Goal: Find contact information: Find contact information

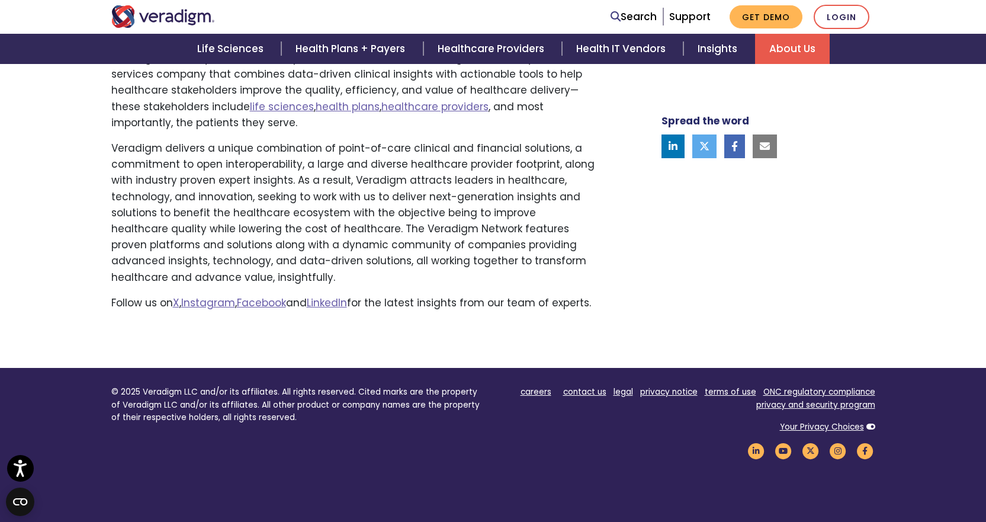
scroll to position [829, 0]
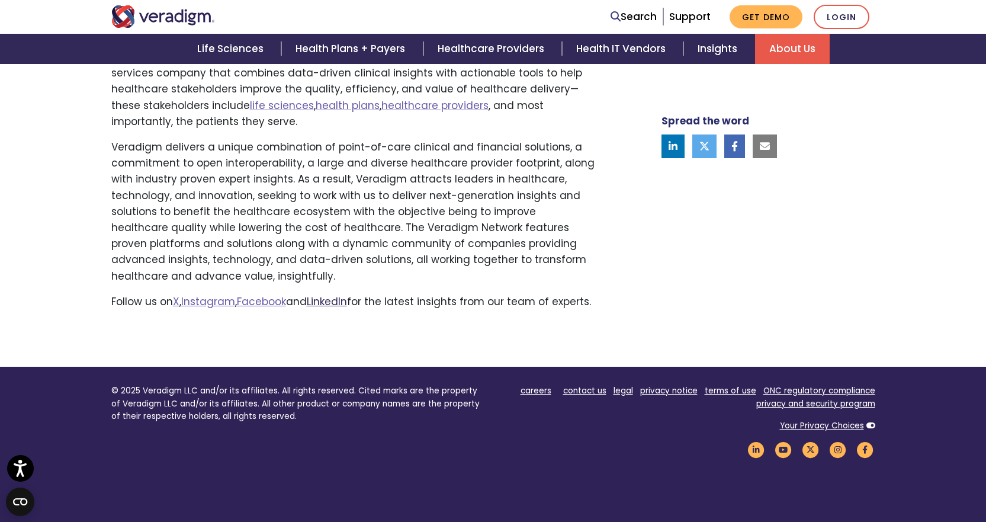
click at [347, 304] on link "LinkedIn" at bounding box center [327, 301] width 40 height 14
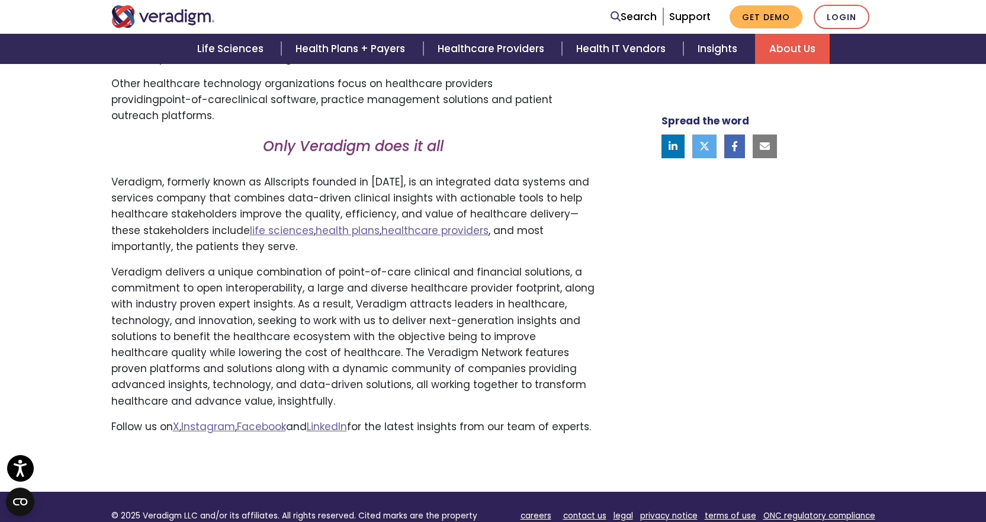
scroll to position [770, 0]
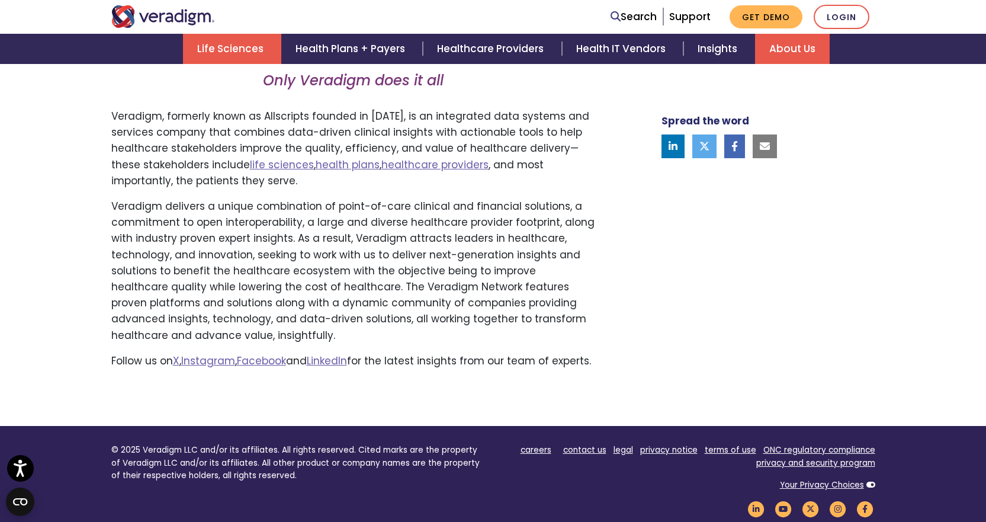
click at [255, 54] on link "Life Sciences" at bounding box center [232, 49] width 98 height 30
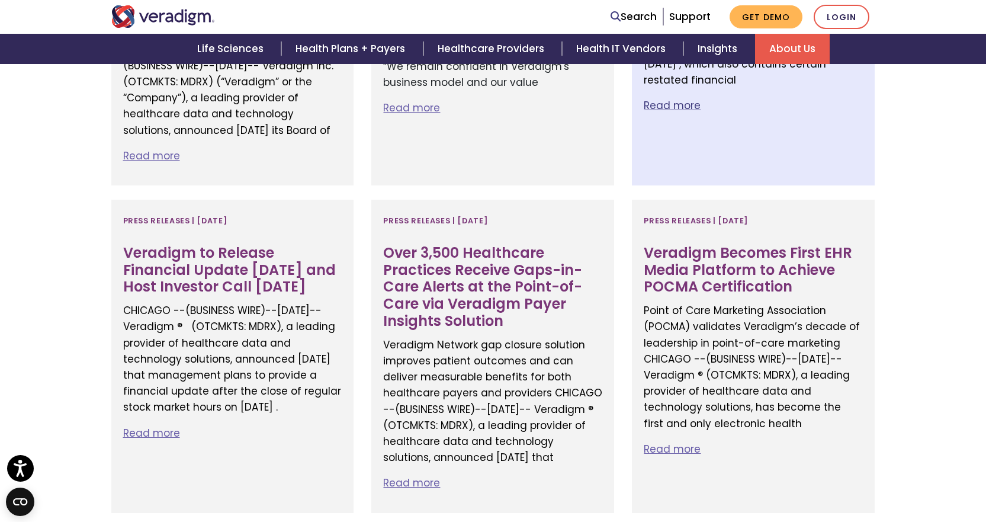
scroll to position [1539, 0]
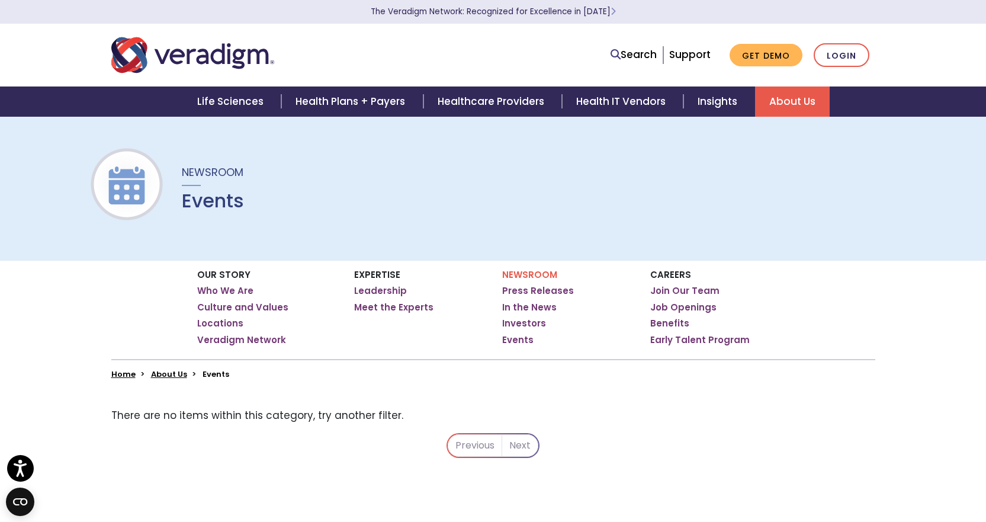
click at [76, 317] on div "Our Story Who We Are Culture and Values Locations Veradigm Network Expertise Ho…" at bounding box center [493, 319] width 986 height 118
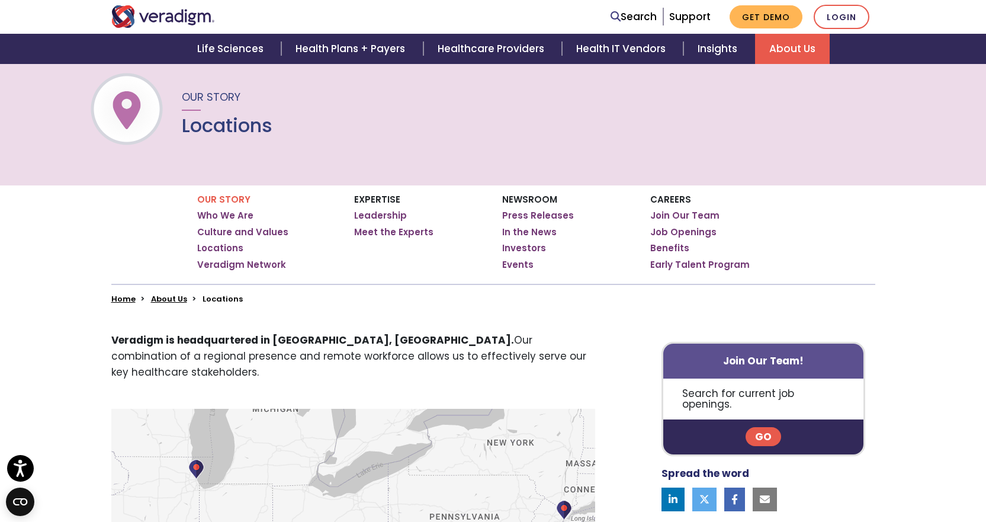
scroll to position [178, 0]
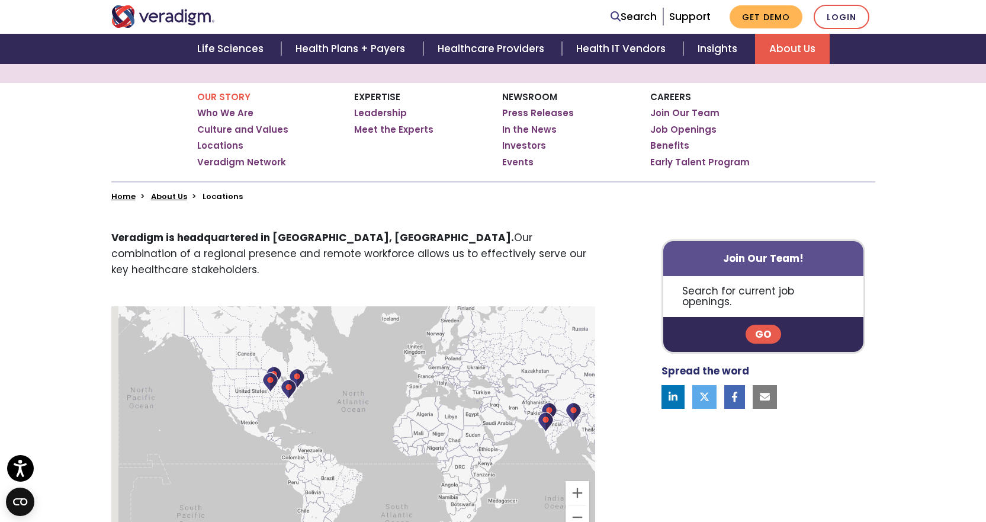
drag, startPoint x: 228, startPoint y: 352, endPoint x: 334, endPoint y: 312, distance: 113.7
click at [334, 312] on div at bounding box center [353, 424] width 484 height 237
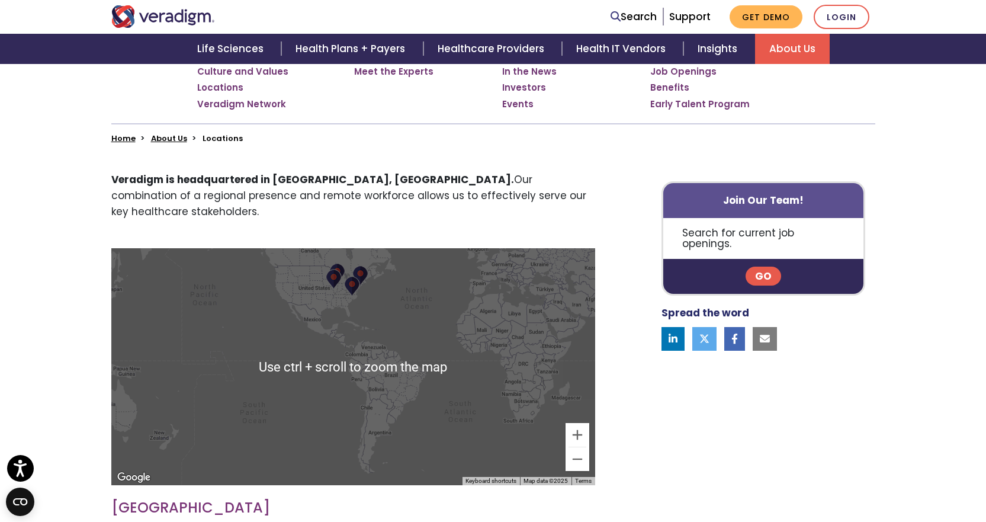
scroll to position [59, 0]
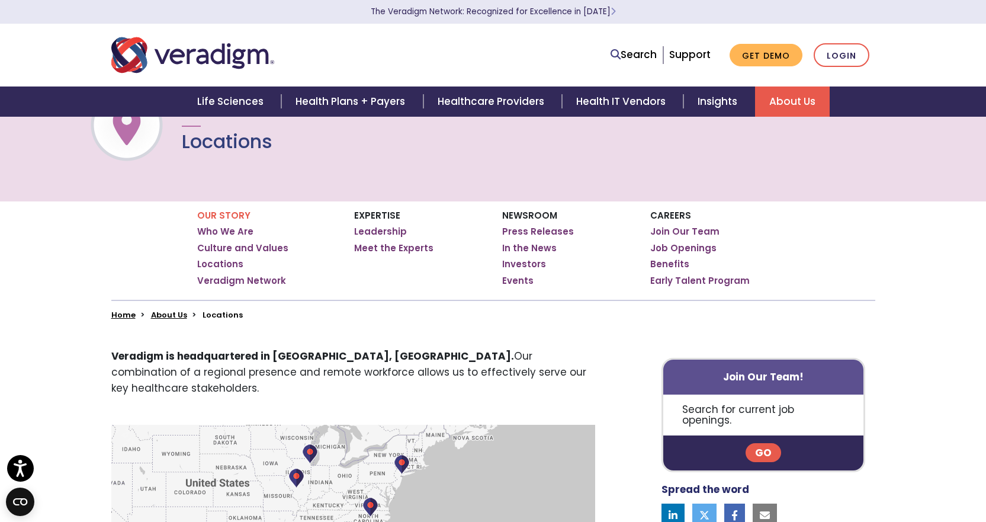
drag, startPoint x: 352, startPoint y: 469, endPoint x: 342, endPoint y: 435, distance: 36.2
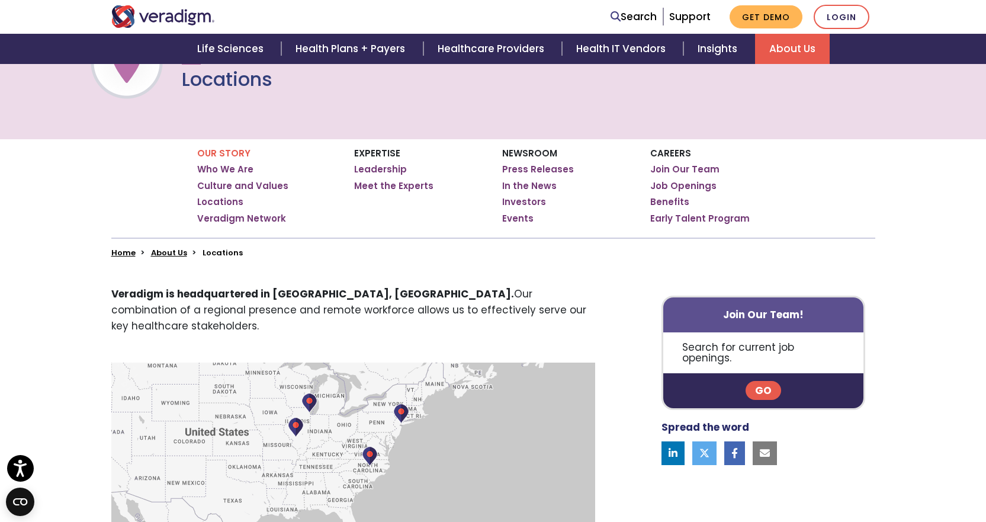
scroll to position [296, 0]
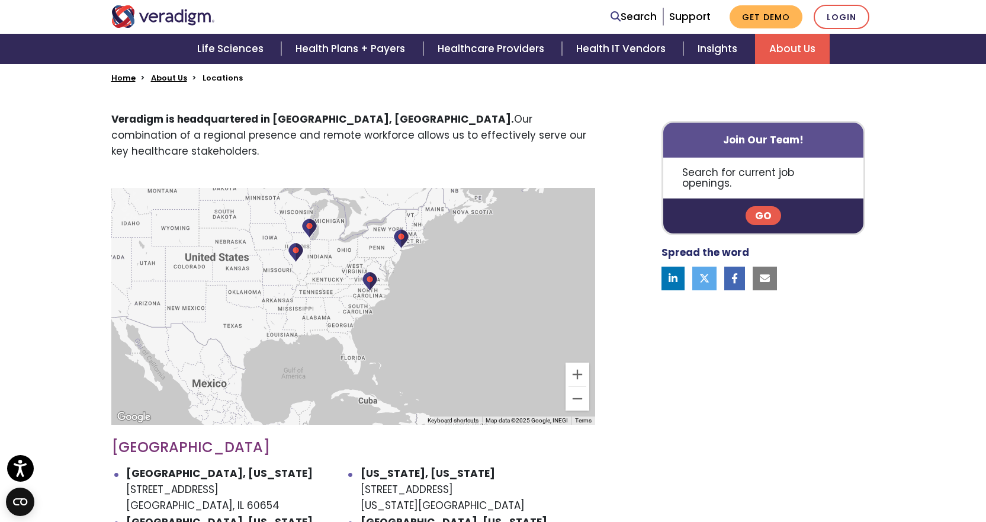
click at [372, 271] on img at bounding box center [370, 281] width 16 height 20
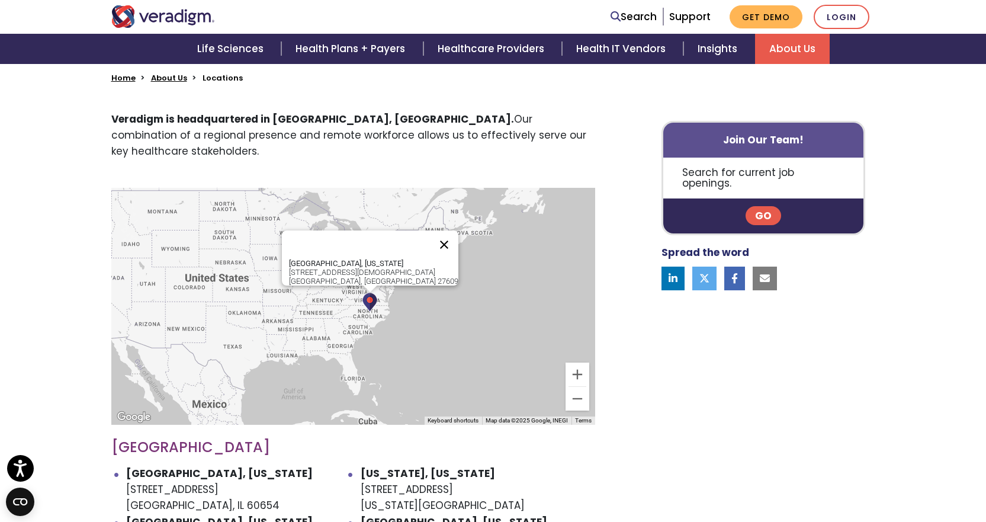
click at [430, 230] on button "Close" at bounding box center [444, 244] width 28 height 28
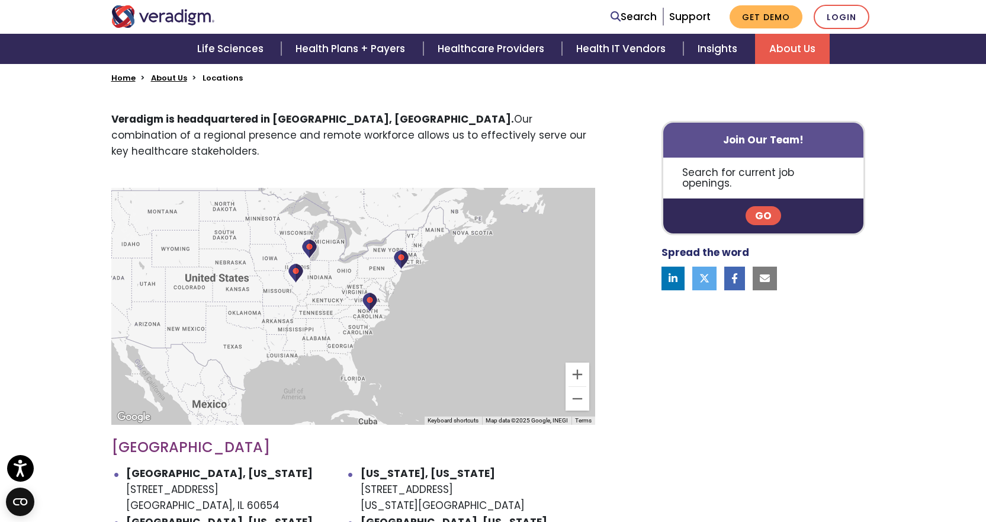
click at [397, 249] on img at bounding box center [401, 259] width 16 height 20
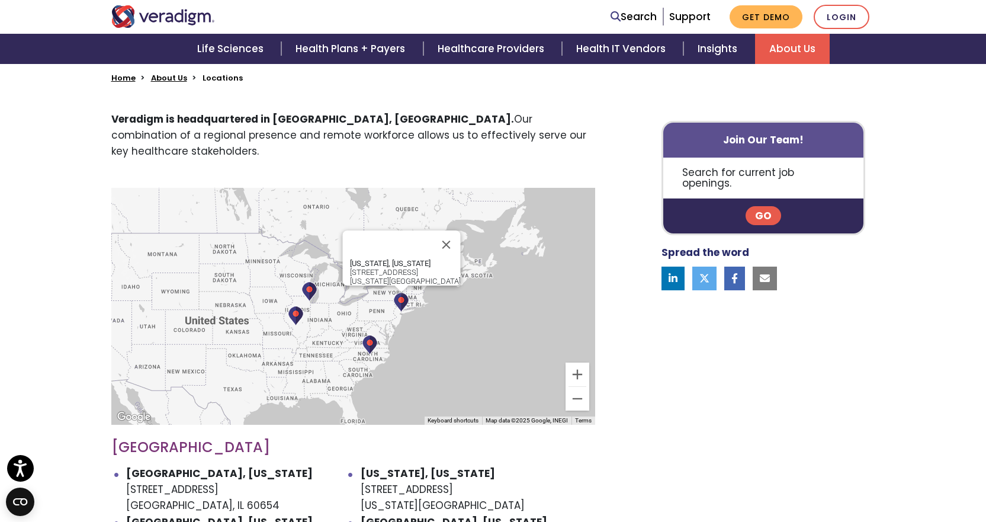
click at [294, 305] on img at bounding box center [296, 315] width 16 height 20
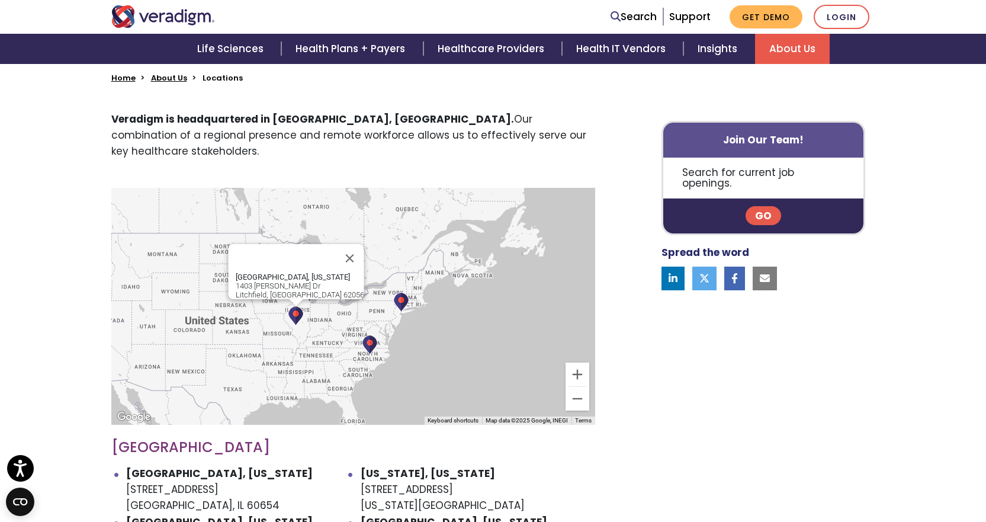
click at [401, 292] on img at bounding box center [401, 302] width 16 height 20
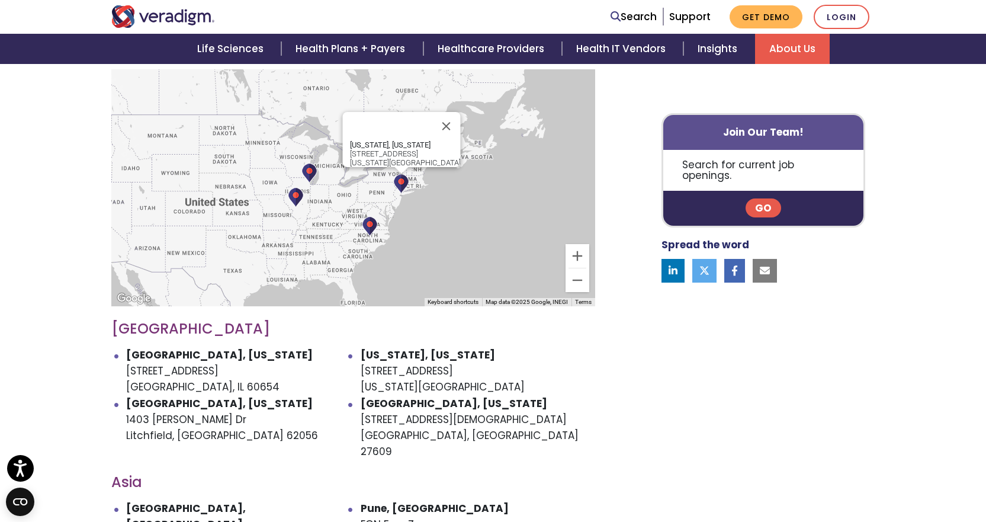
scroll to position [474, 0]
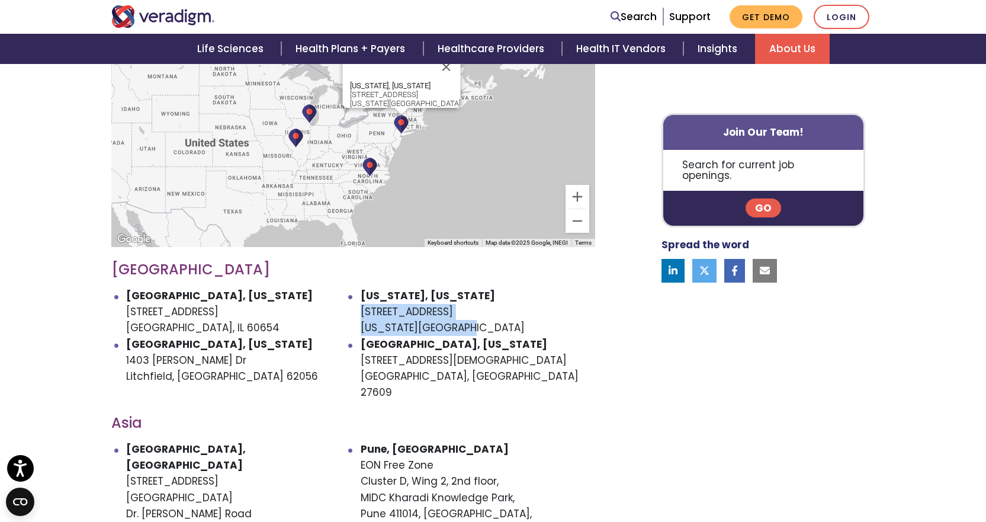
drag, startPoint x: 456, startPoint y: 313, endPoint x: 360, endPoint y: 296, distance: 98.0
click at [361, 296] on li "New York, New York 24 W 25th St New York, NY 10010" at bounding box center [478, 312] width 234 height 49
copy li "24 W 25th St New York, NY 10010"
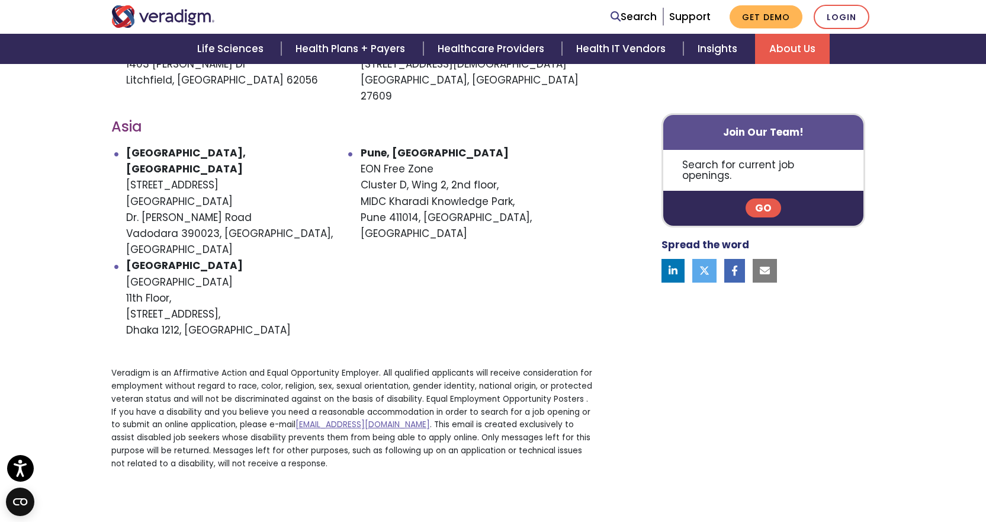
scroll to position [829, 0]
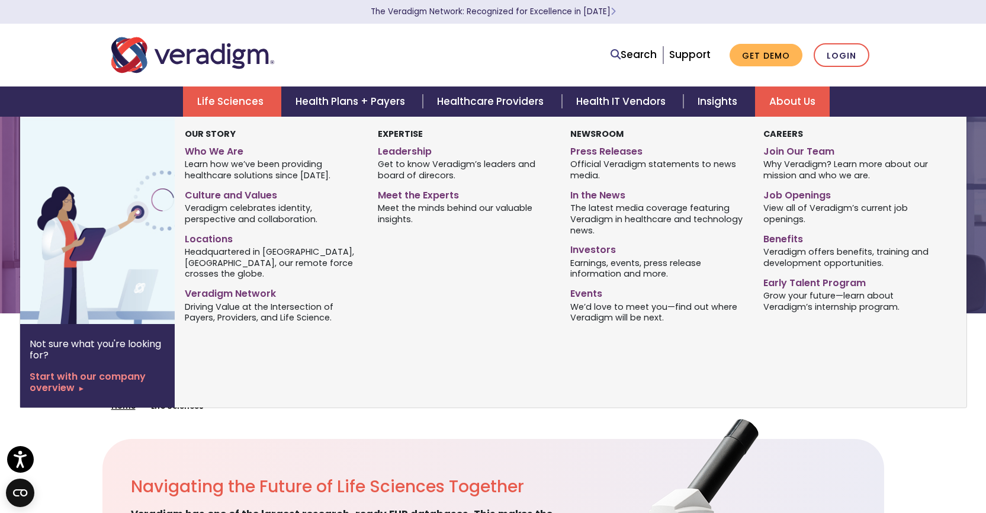
click at [792, 92] on link "About Us" at bounding box center [792, 101] width 75 height 30
